Goal: Information Seeking & Learning: Learn about a topic

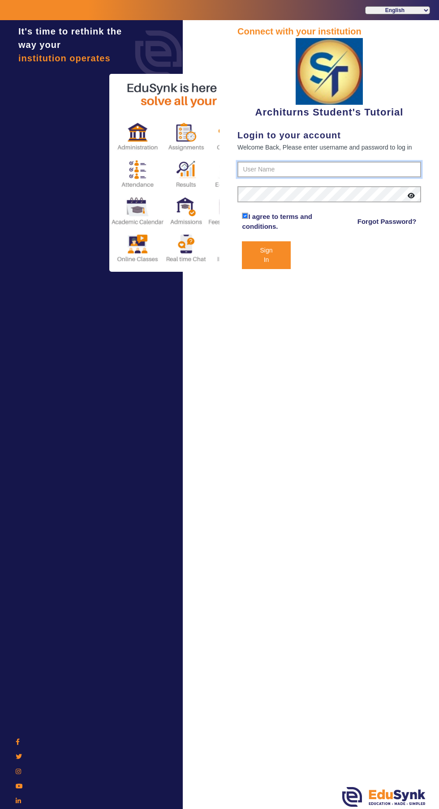
click at [307, 167] on input "text" at bounding box center [328, 170] width 183 height 16
type input "9890876380"
click at [242, 241] on button "Sign In" at bounding box center [266, 255] width 48 height 28
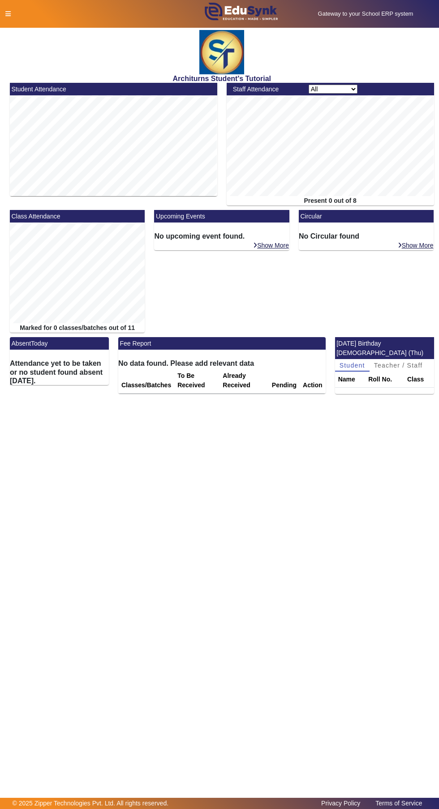
click at [8, 13] on icon at bounding box center [7, 14] width 5 height 6
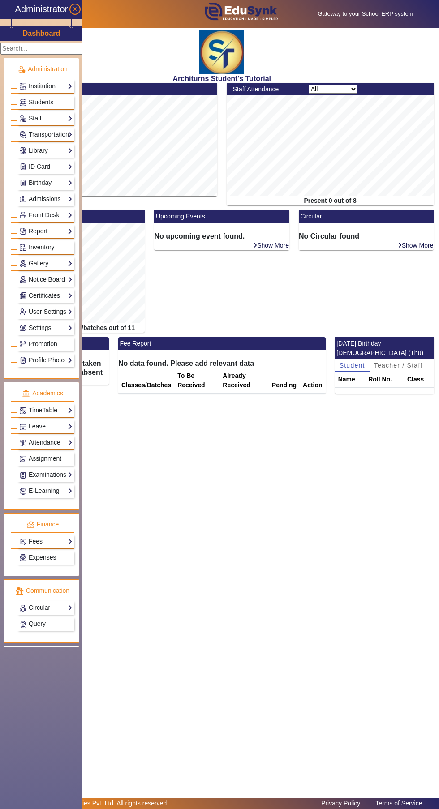
click at [72, 458] on link "Assignment" at bounding box center [45, 458] width 53 height 10
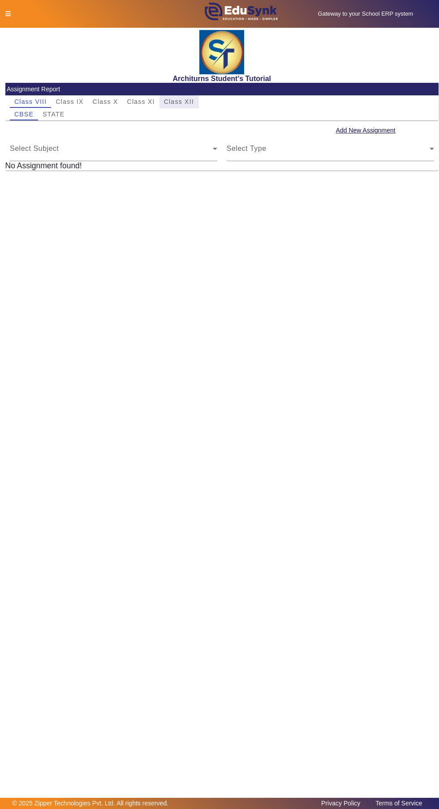
click at [184, 100] on span "Class XII" at bounding box center [179, 101] width 30 height 6
click at [90, 114] on span "TARGET" at bounding box center [83, 114] width 28 height 6
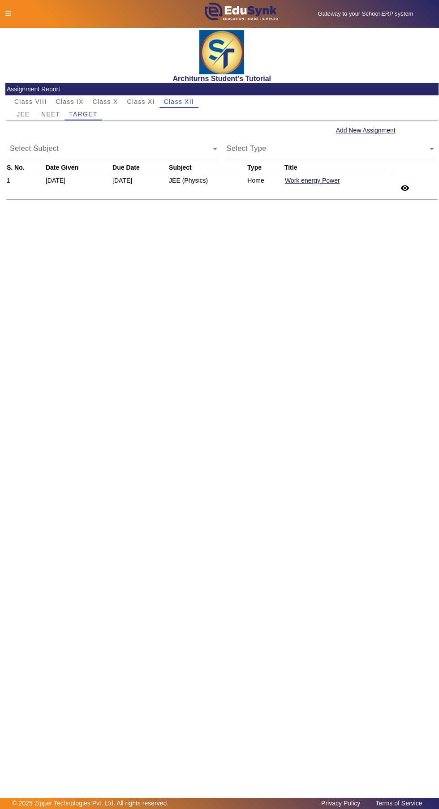
click at [404, 184] on mat-icon "remove_red_eye" at bounding box center [404, 187] width 9 height 9
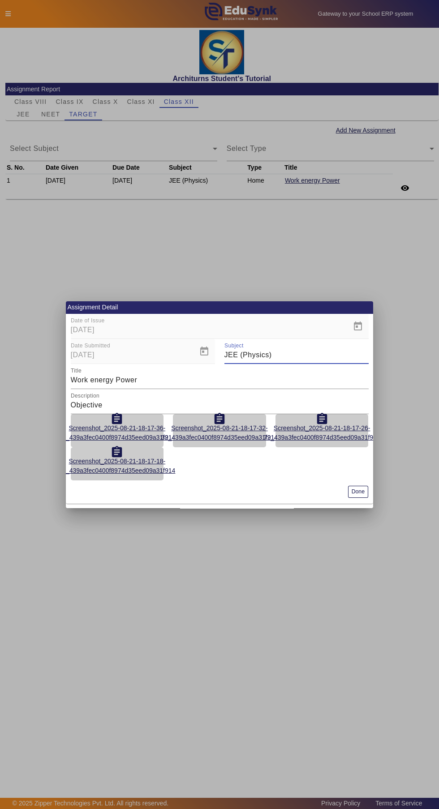
click at [420, 260] on div at bounding box center [219, 404] width 439 height 809
